Goal: Browse casually

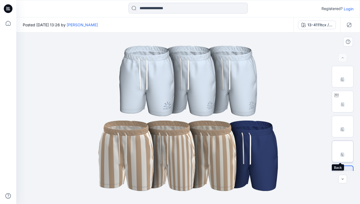
click at [348, 159] on img at bounding box center [343, 151] width 21 height 21
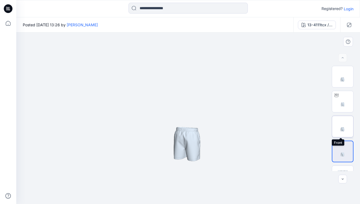
click at [345, 121] on img at bounding box center [343, 126] width 21 height 21
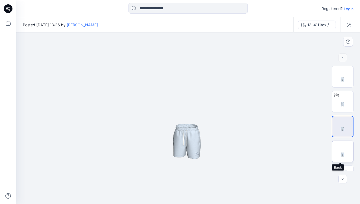
click at [344, 156] on img at bounding box center [343, 151] width 21 height 21
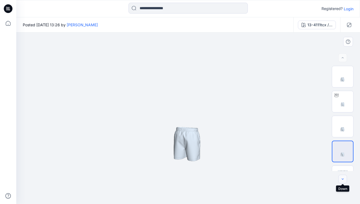
click at [343, 182] on button "button" at bounding box center [343, 179] width 9 height 9
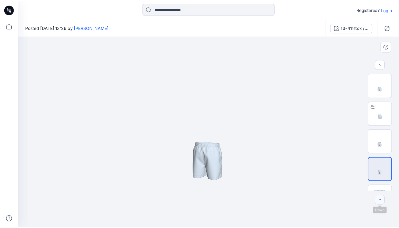
scroll to position [16, 0]
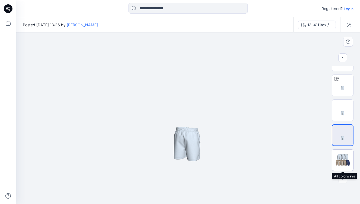
click at [341, 160] on img at bounding box center [343, 160] width 21 height 13
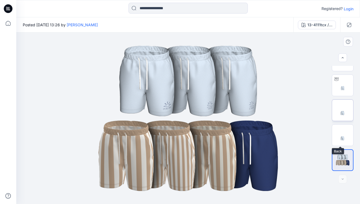
click at [344, 113] on img at bounding box center [343, 110] width 21 height 21
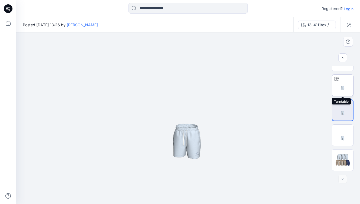
click at [350, 84] on img at bounding box center [343, 85] width 21 height 21
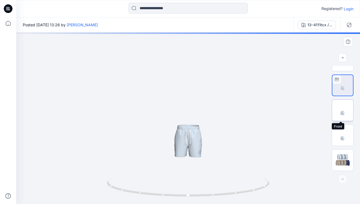
click at [345, 103] on img at bounding box center [343, 110] width 21 height 21
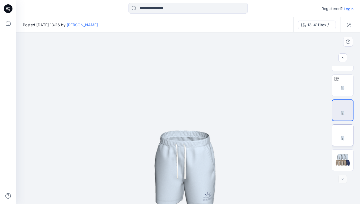
click at [350, 136] on img at bounding box center [343, 135] width 21 height 21
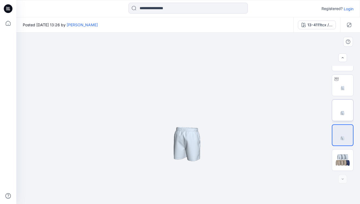
click at [347, 106] on img at bounding box center [343, 110] width 21 height 21
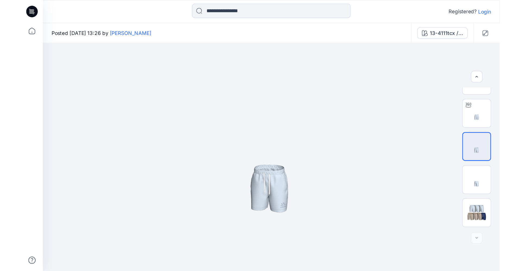
scroll to position [0, 0]
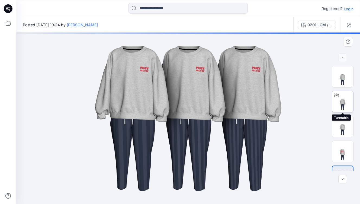
click at [344, 103] on img at bounding box center [343, 101] width 21 height 21
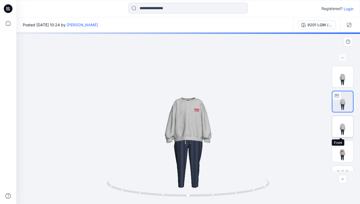
click at [341, 126] on img at bounding box center [343, 126] width 21 height 21
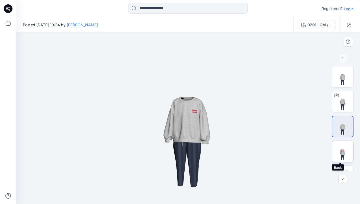
click at [341, 149] on img at bounding box center [343, 151] width 21 height 21
